Goal: Task Accomplishment & Management: Manage account settings

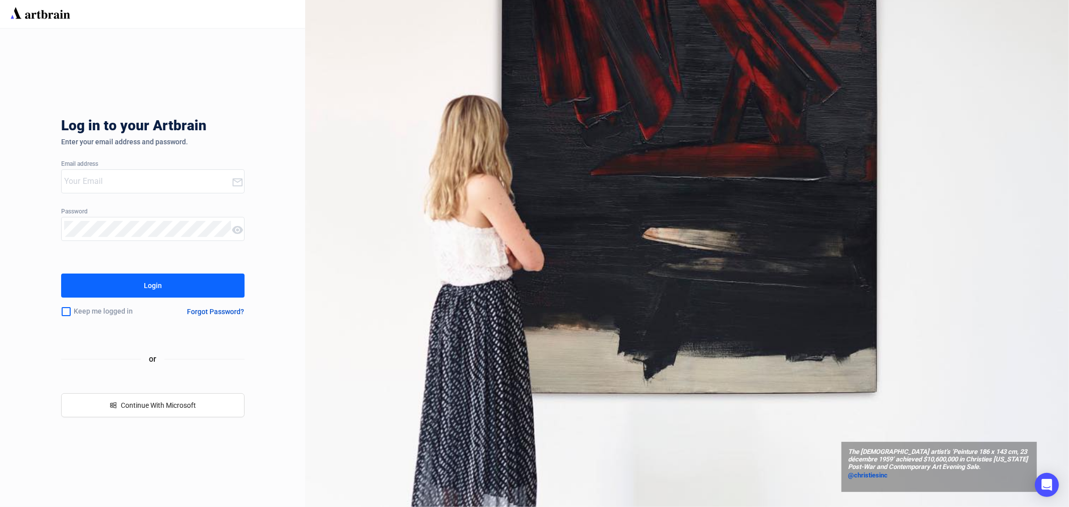
type input "[EMAIL_ADDRESS][PERSON_NAME][DOMAIN_NAME]"
click at [139, 285] on button "Login" at bounding box center [152, 286] width 183 height 24
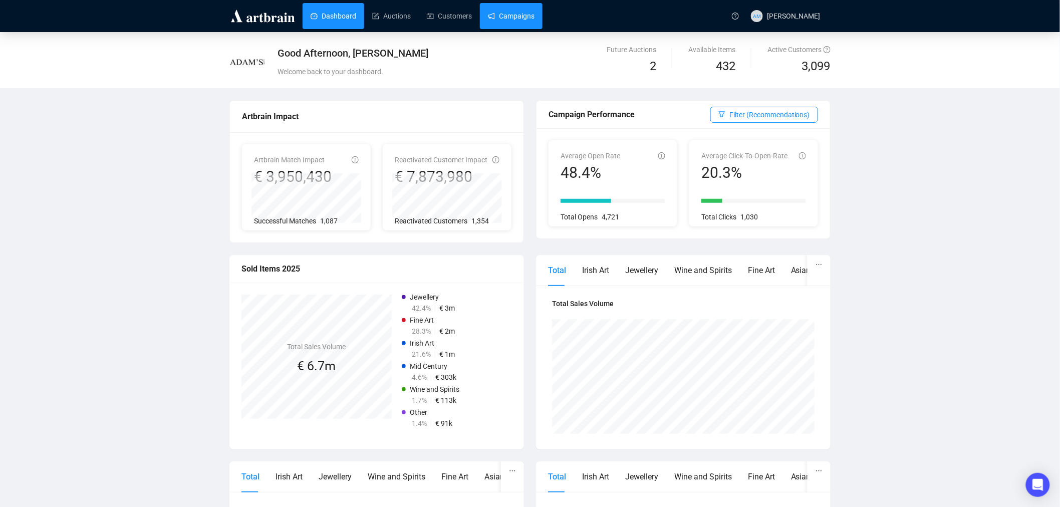
click at [492, 18] on link "Campaigns" at bounding box center [511, 16] width 47 height 26
